Goal: Task Accomplishment & Management: Manage account settings

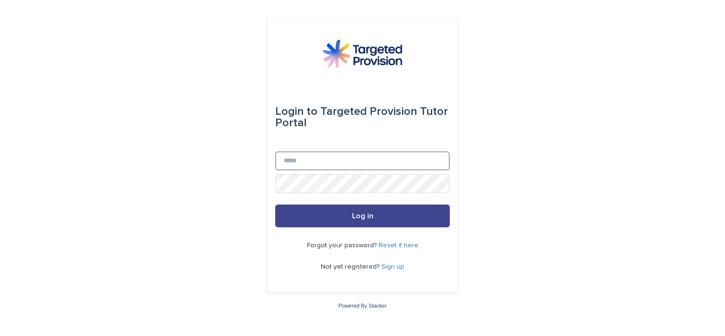
type input "**********"
click at [370, 221] on button "Log in" at bounding box center [362, 215] width 175 height 23
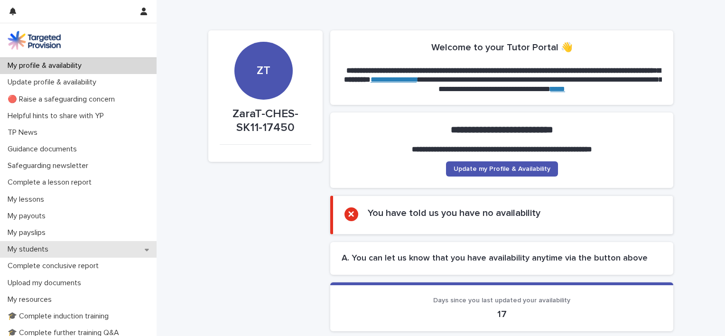
click at [45, 252] on p "My students" at bounding box center [30, 249] width 52 height 9
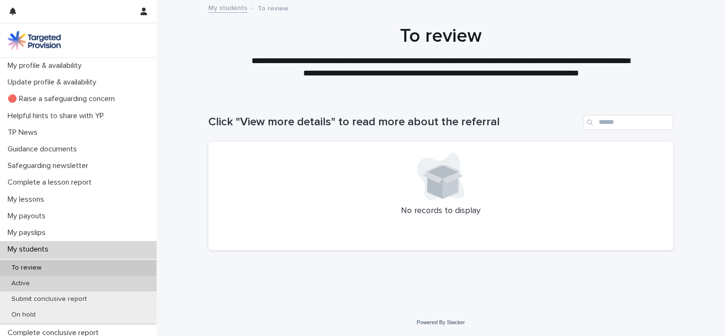
click at [25, 283] on p "Active" at bounding box center [21, 283] width 34 height 8
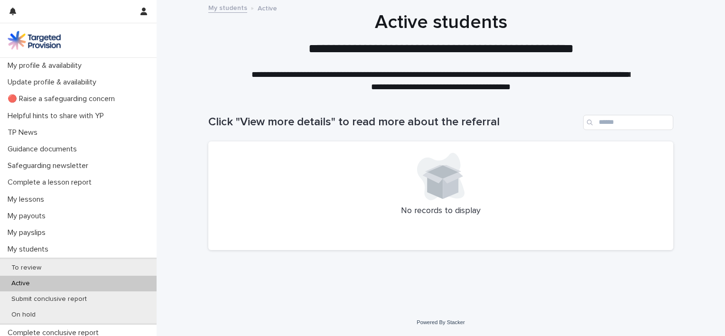
click at [25, 283] on p "Active" at bounding box center [21, 283] width 34 height 8
click at [42, 282] on div "Active" at bounding box center [78, 284] width 156 height 16
click at [49, 199] on p "My lessons" at bounding box center [28, 199] width 48 height 9
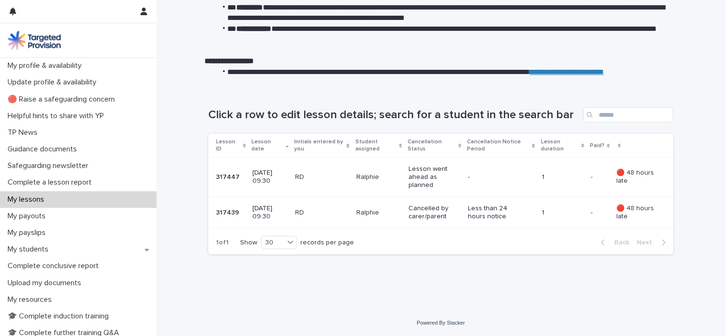
click at [51, 201] on p "My lessons" at bounding box center [28, 199] width 48 height 9
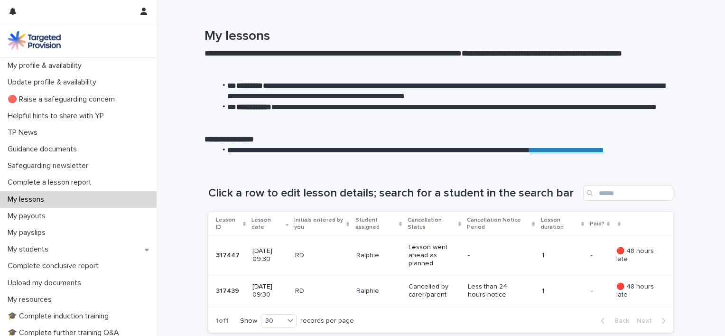
click at [51, 201] on p "My lessons" at bounding box center [28, 199] width 48 height 9
click at [34, 254] on div "My students" at bounding box center [78, 249] width 156 height 17
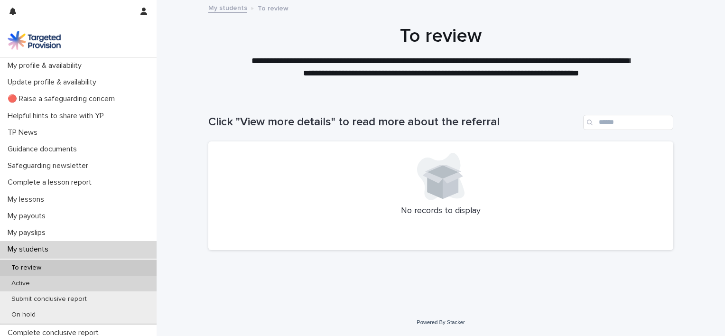
click at [25, 281] on p "Active" at bounding box center [21, 283] width 34 height 8
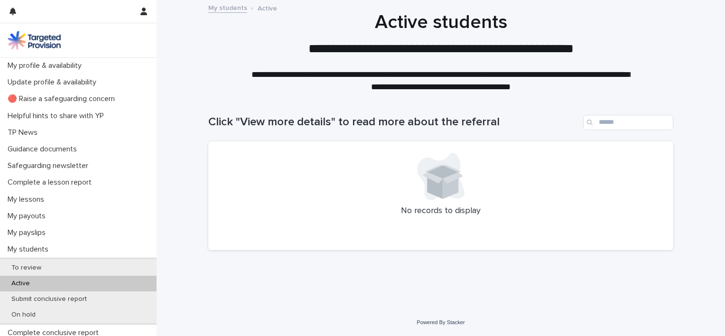
click at [260, 7] on p "Active" at bounding box center [267, 7] width 19 height 10
click at [220, 9] on link "My students" at bounding box center [227, 7] width 39 height 11
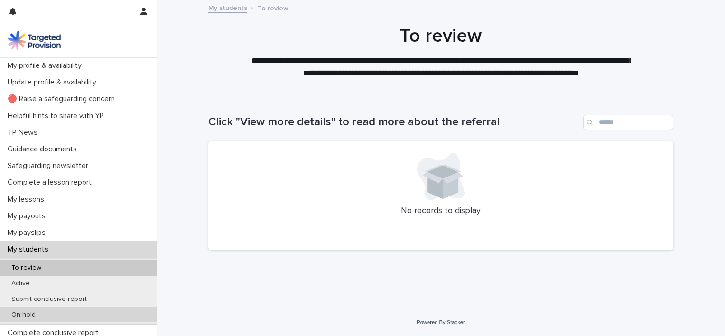
click at [41, 313] on p "On hold" at bounding box center [23, 315] width 39 height 8
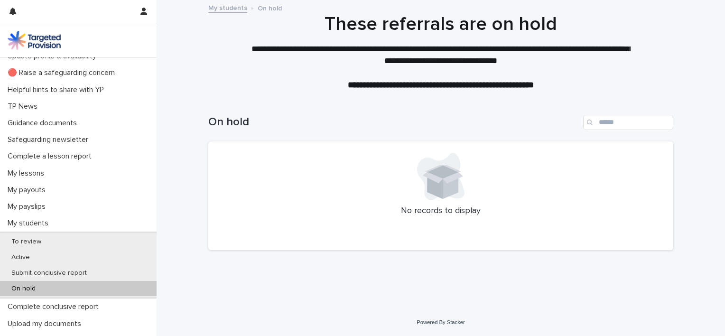
scroll to position [28, 0]
